Goal: Task Accomplishment & Management: Use online tool/utility

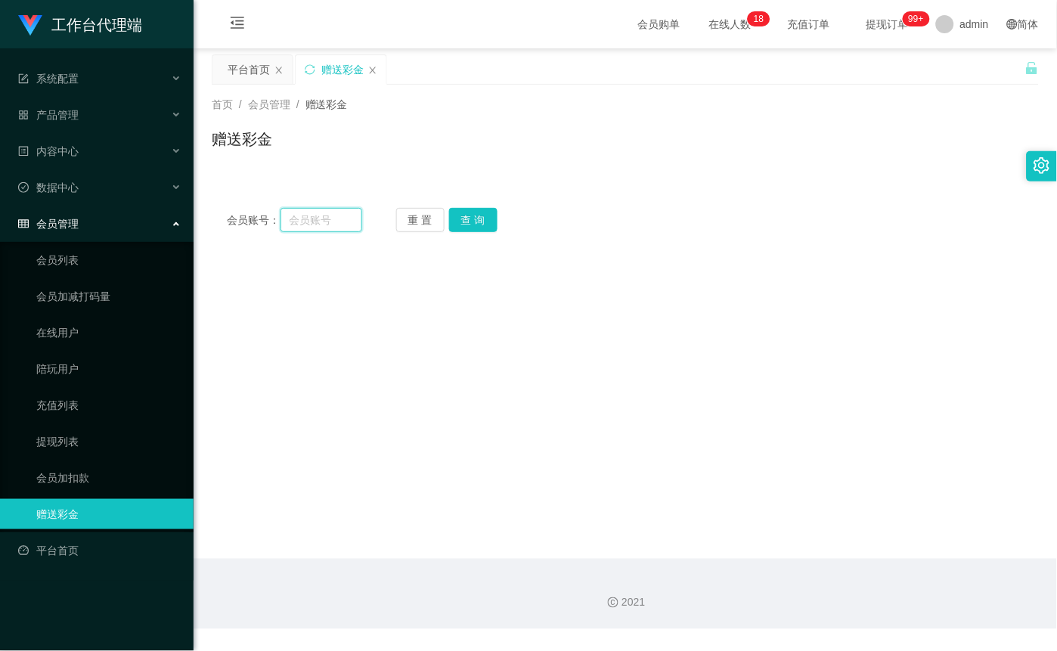
click at [335, 220] on input "text" at bounding box center [321, 220] width 82 height 24
paste input "Khee85"
type input "Khee85"
click at [491, 223] on button "查 询" at bounding box center [473, 220] width 48 height 24
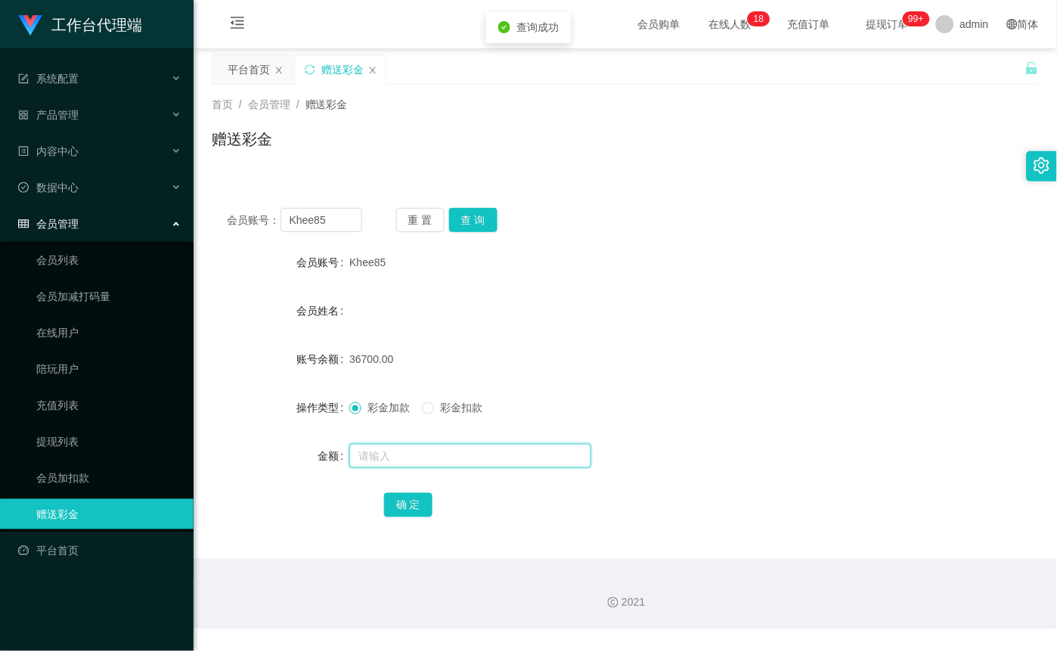
click at [423, 457] on input "text" at bounding box center [470, 456] width 242 height 24
type input "30000"
drag, startPoint x: 402, startPoint y: 497, endPoint x: 416, endPoint y: 494, distance: 13.9
click at [404, 497] on button "确 定" at bounding box center [408, 505] width 48 height 24
click at [472, 216] on button "查 询" at bounding box center [473, 220] width 48 height 24
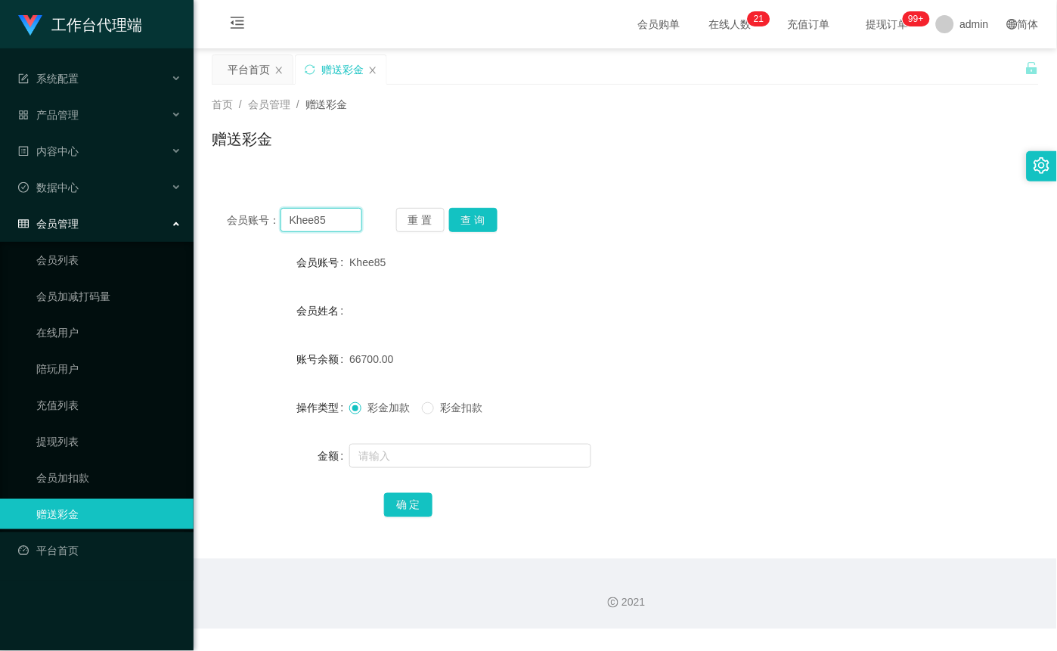
click at [341, 217] on input "Khee85" at bounding box center [321, 220] width 82 height 24
click at [471, 215] on button "查 询" at bounding box center [473, 220] width 48 height 24
click at [471, 215] on div "重 置 查 询" at bounding box center [463, 220] width 135 height 24
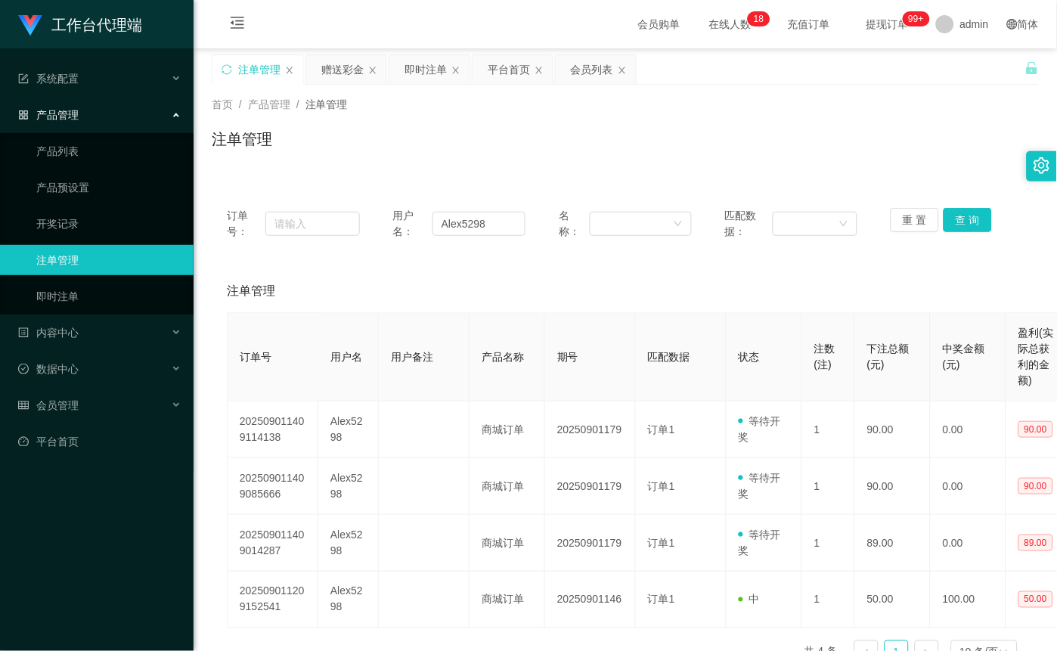
scroll to position [0, 22]
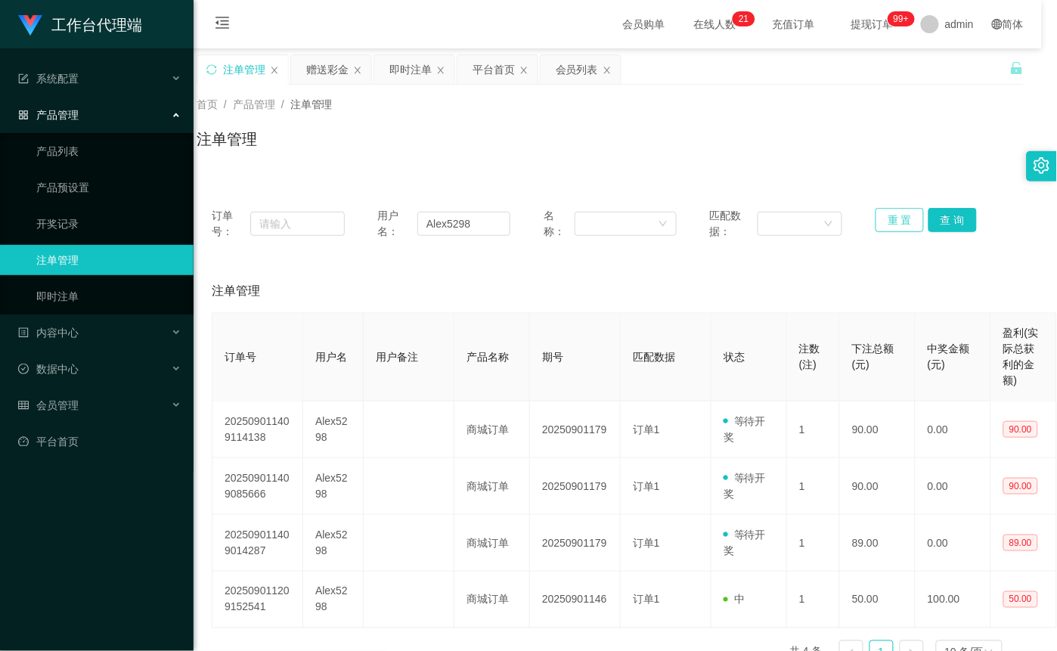
drag, startPoint x: 890, startPoint y: 215, endPoint x: 645, endPoint y: 237, distance: 246.0
click at [890, 214] on button "重 置" at bounding box center [899, 220] width 48 height 24
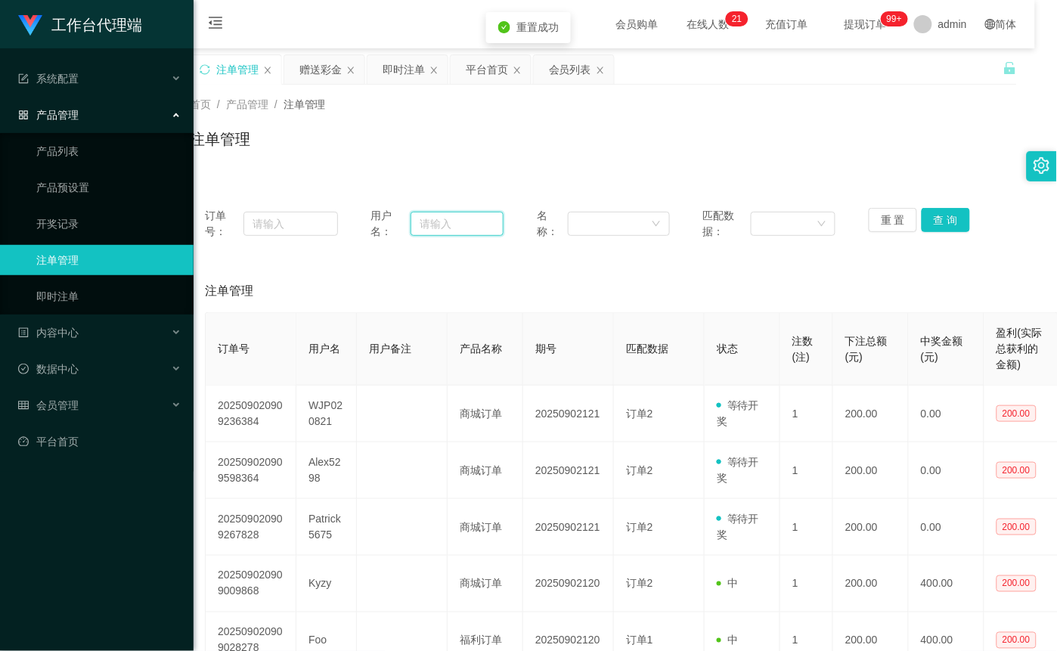
click at [497, 223] on input "text" at bounding box center [457, 224] width 93 height 24
paste input "Khee85"
type input "Khee85"
click at [939, 219] on button "查 询" at bounding box center [946, 220] width 48 height 24
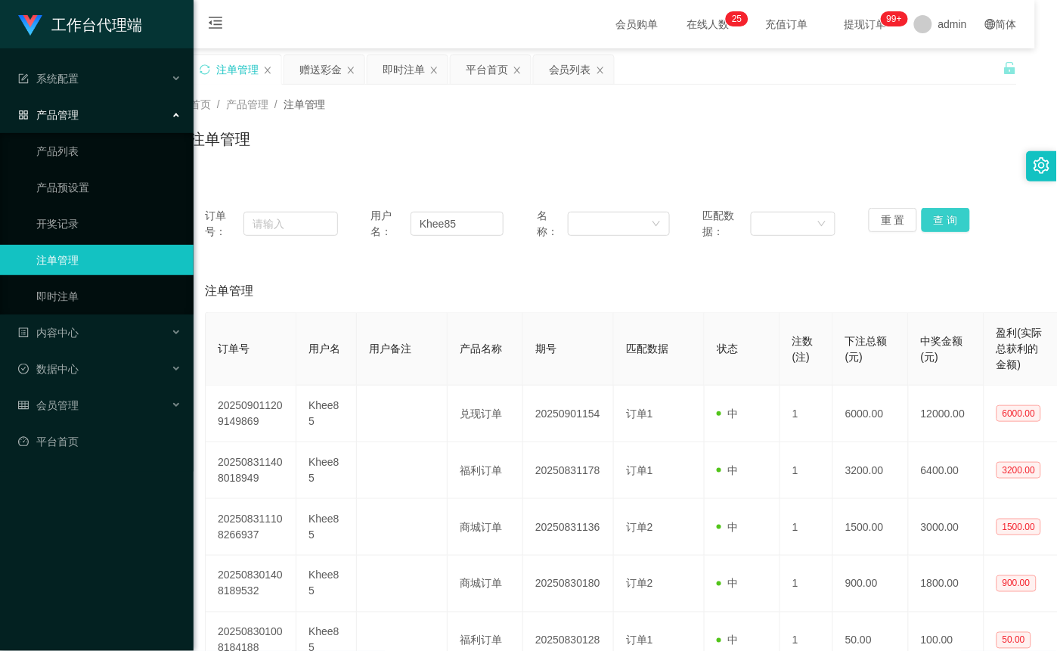
click at [939, 219] on button "查 询" at bounding box center [946, 220] width 48 height 24
click at [941, 218] on button "查 询" at bounding box center [946, 220] width 48 height 24
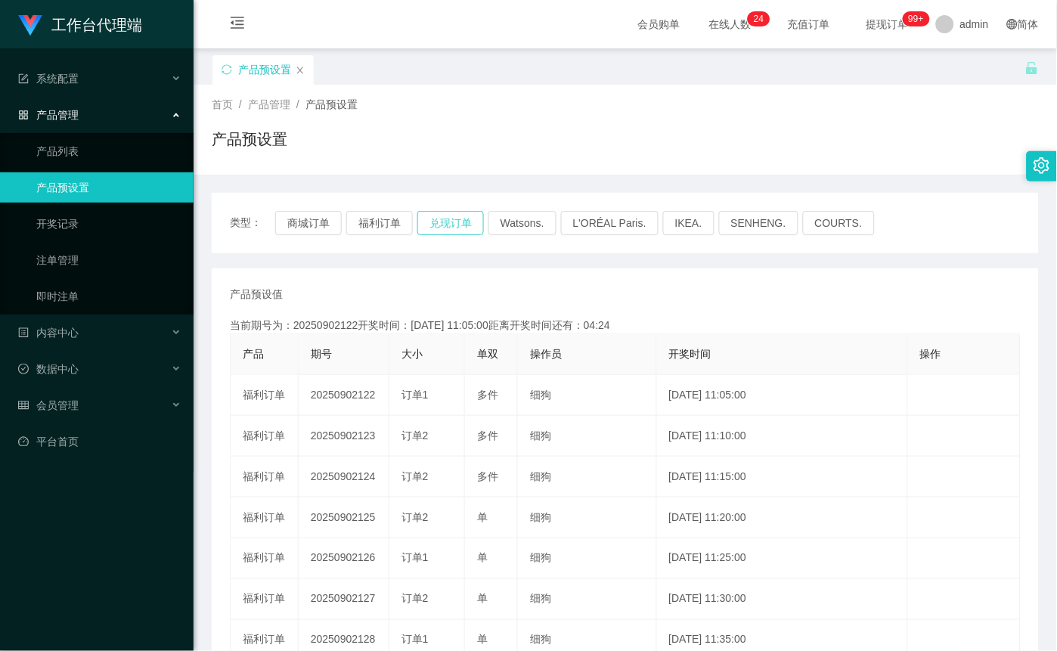
click at [454, 219] on button "兑现订单" at bounding box center [450, 223] width 67 height 24
click at [455, 223] on button "兑现订单" at bounding box center [450, 223] width 67 height 24
